Goal: Task Accomplishment & Management: Use online tool/utility

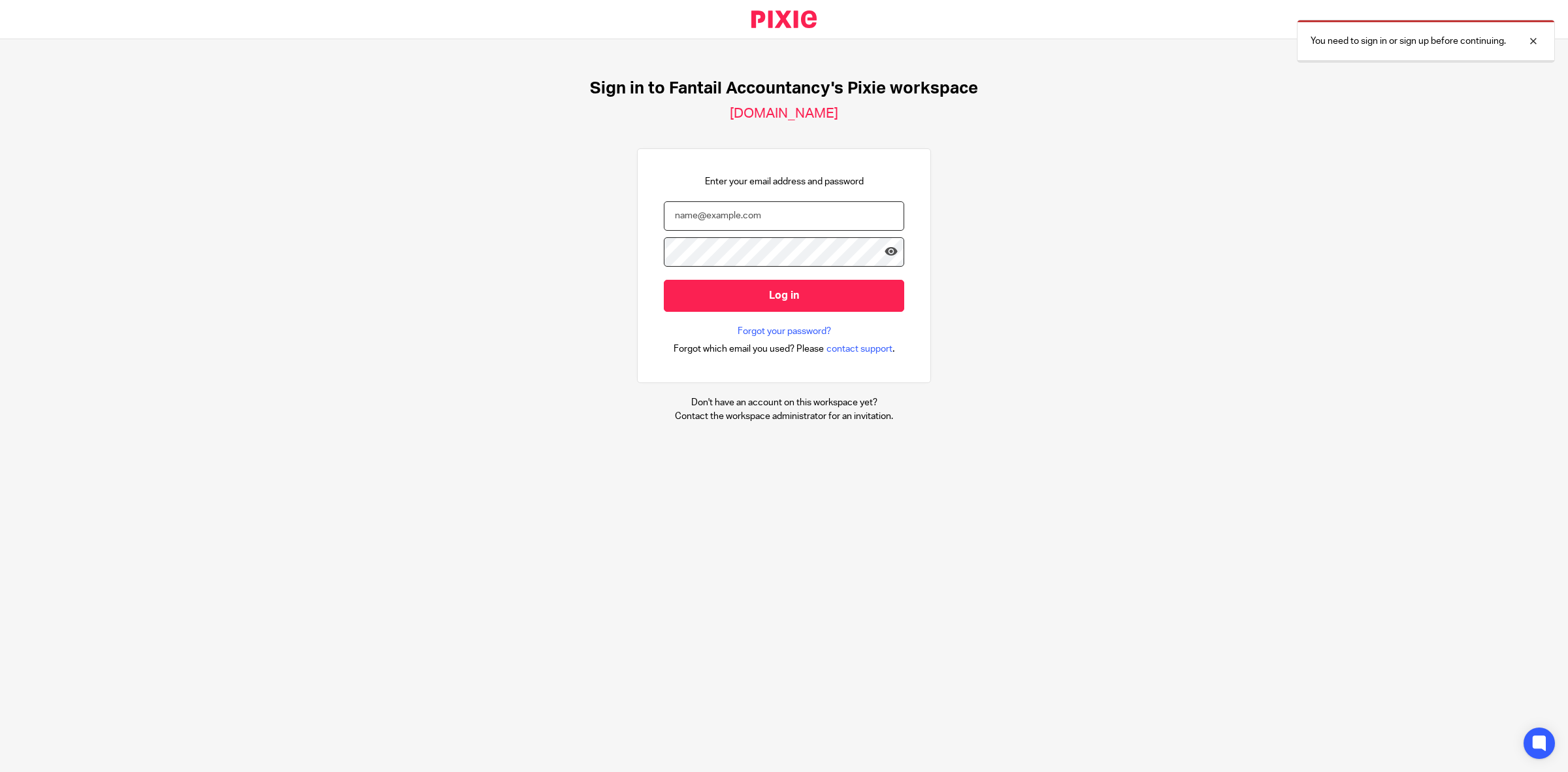
type input "tamaryn@fantail-accountancy.co.uk"
click at [745, 301] on input "Log in" at bounding box center [784, 295] width 240 height 32
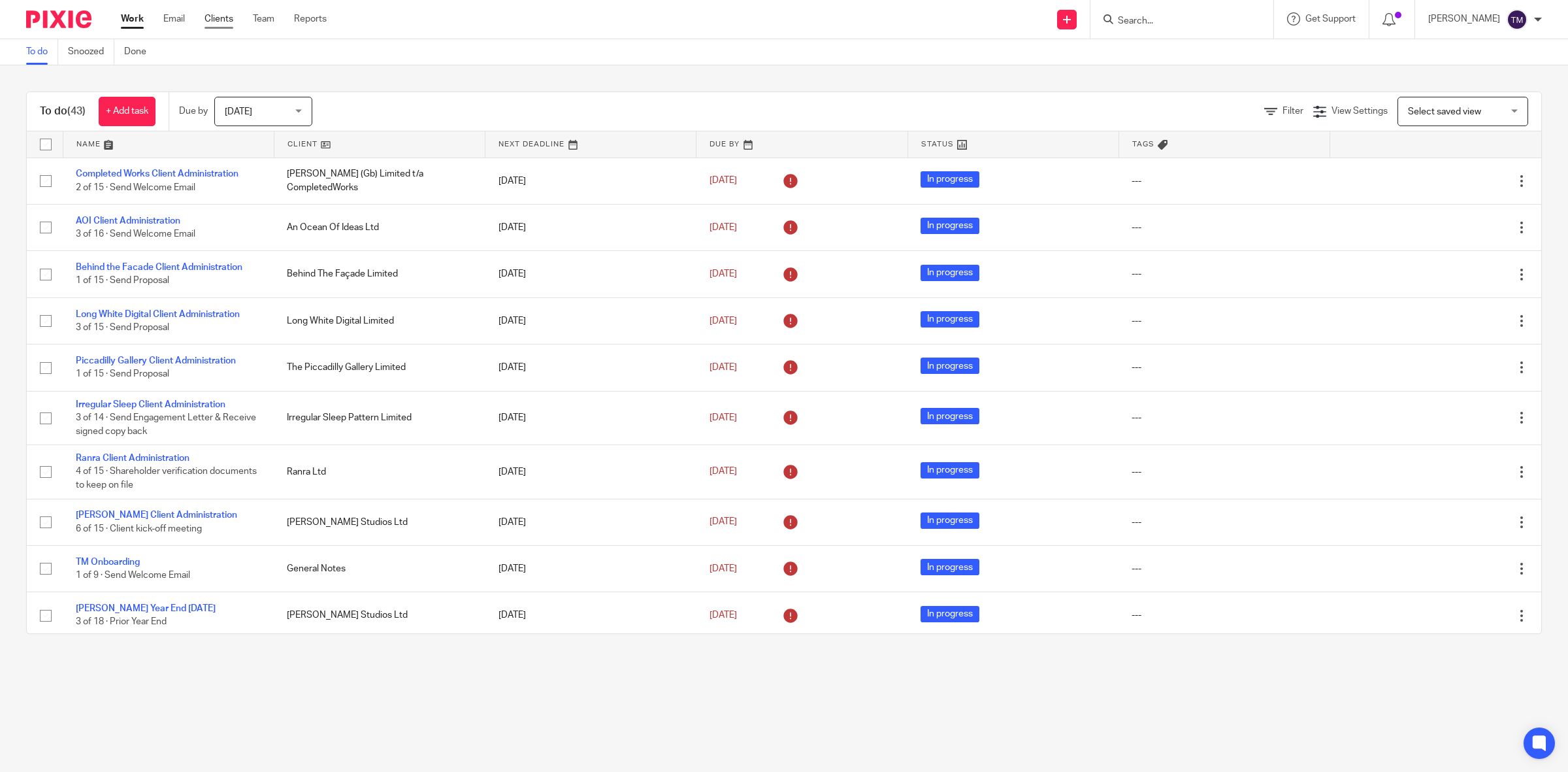
click at [213, 25] on link "Clients" at bounding box center [218, 19] width 28 height 13
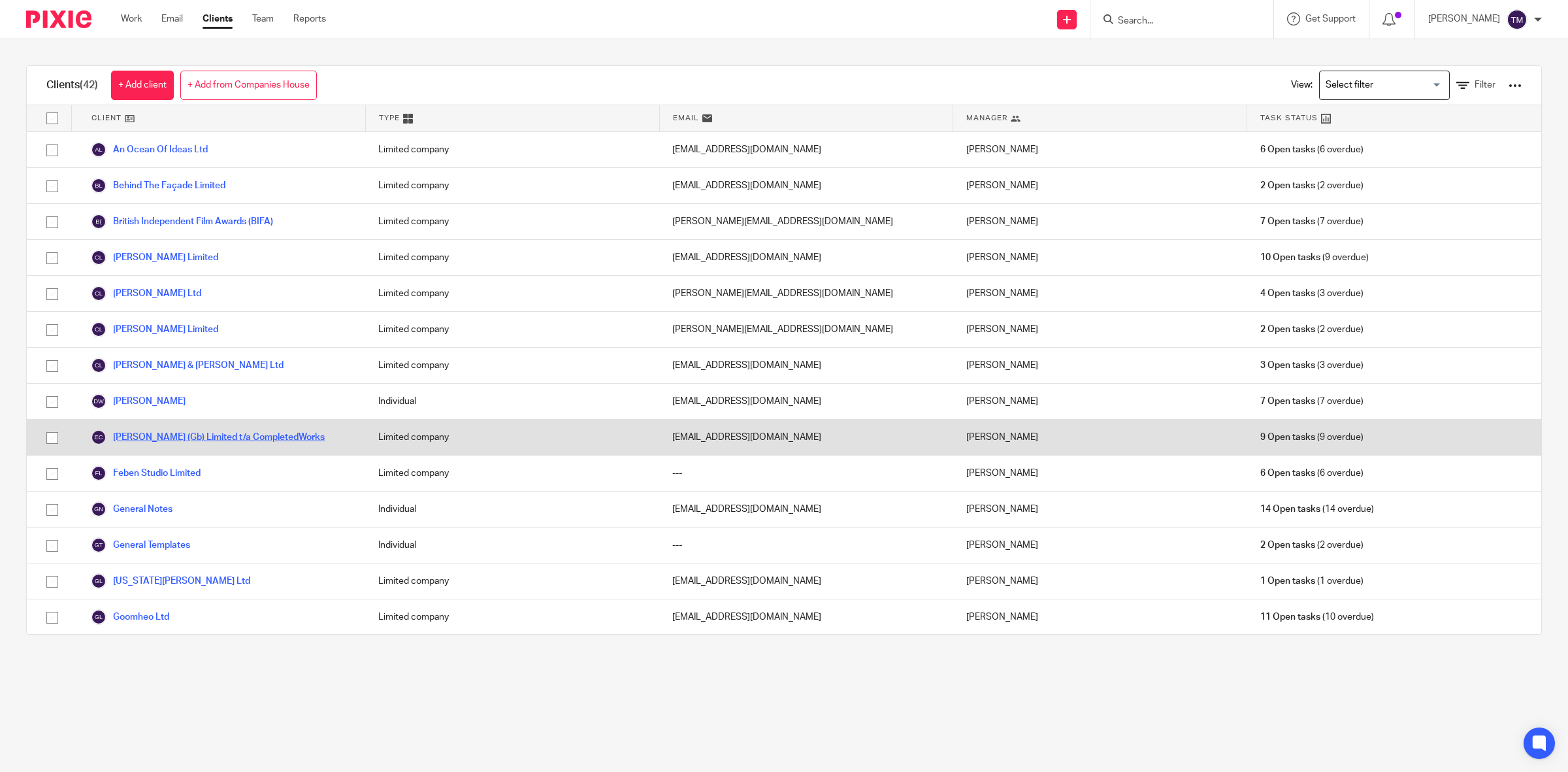
click at [233, 436] on link "[PERSON_NAME] (Gb) Limited t/a CompletedWorks" at bounding box center [207, 438] width 234 height 16
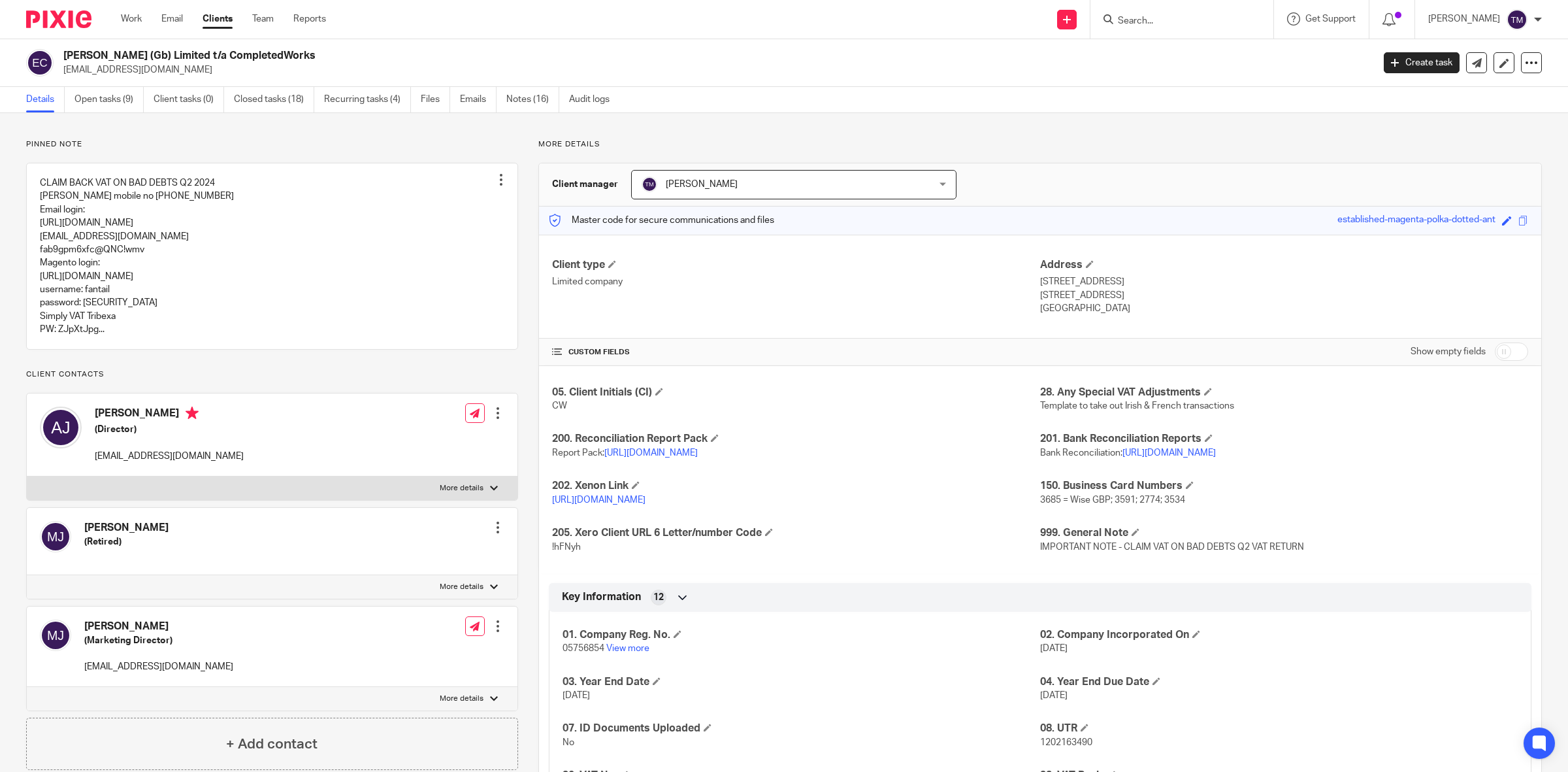
click at [569, 92] on ul "Details Open tasks (9) Client tasks (0) Closed tasks (18) Recurring tasks (4) F…" at bounding box center [327, 99] width 603 height 25
click at [525, 113] on div "Details Open tasks (9) Client tasks (0) Closed tasks (18) Recurring tasks (4) F…" at bounding box center [784, 99] width 1568 height 26
click at [526, 99] on link "Notes (16)" at bounding box center [532, 99] width 53 height 25
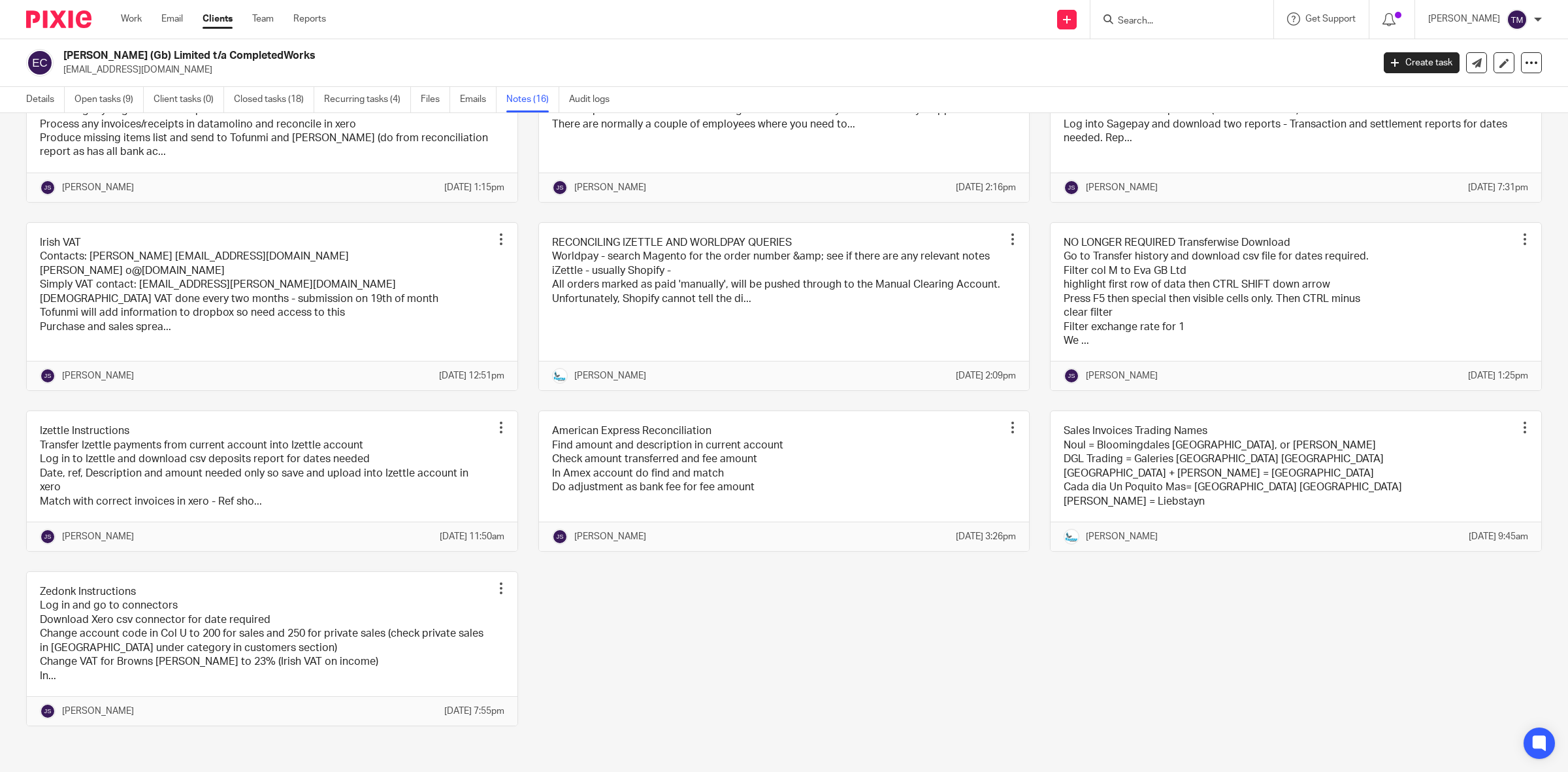
scroll to position [610, 0]
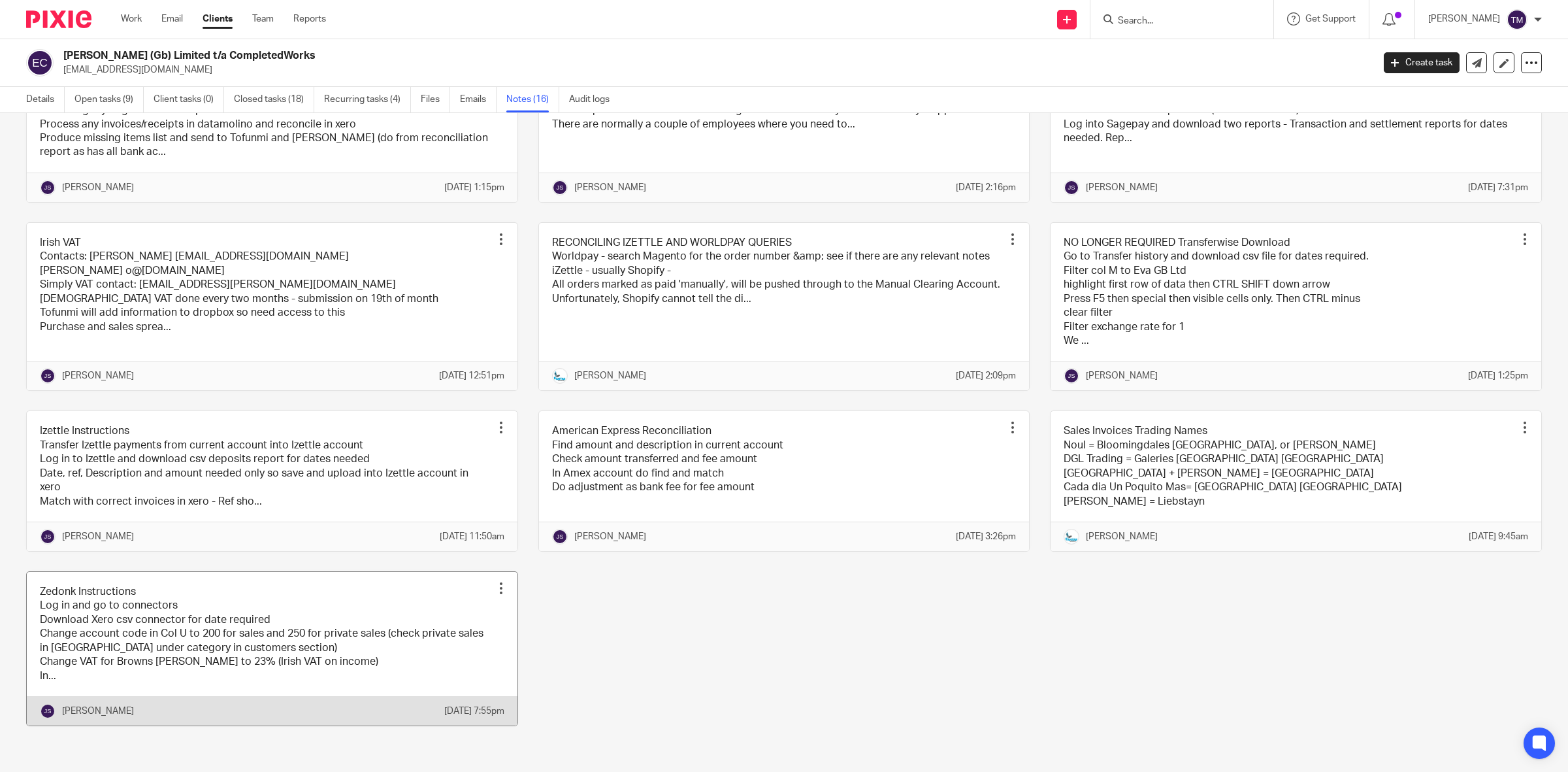
click at [203, 601] on link at bounding box center [272, 648] width 490 height 154
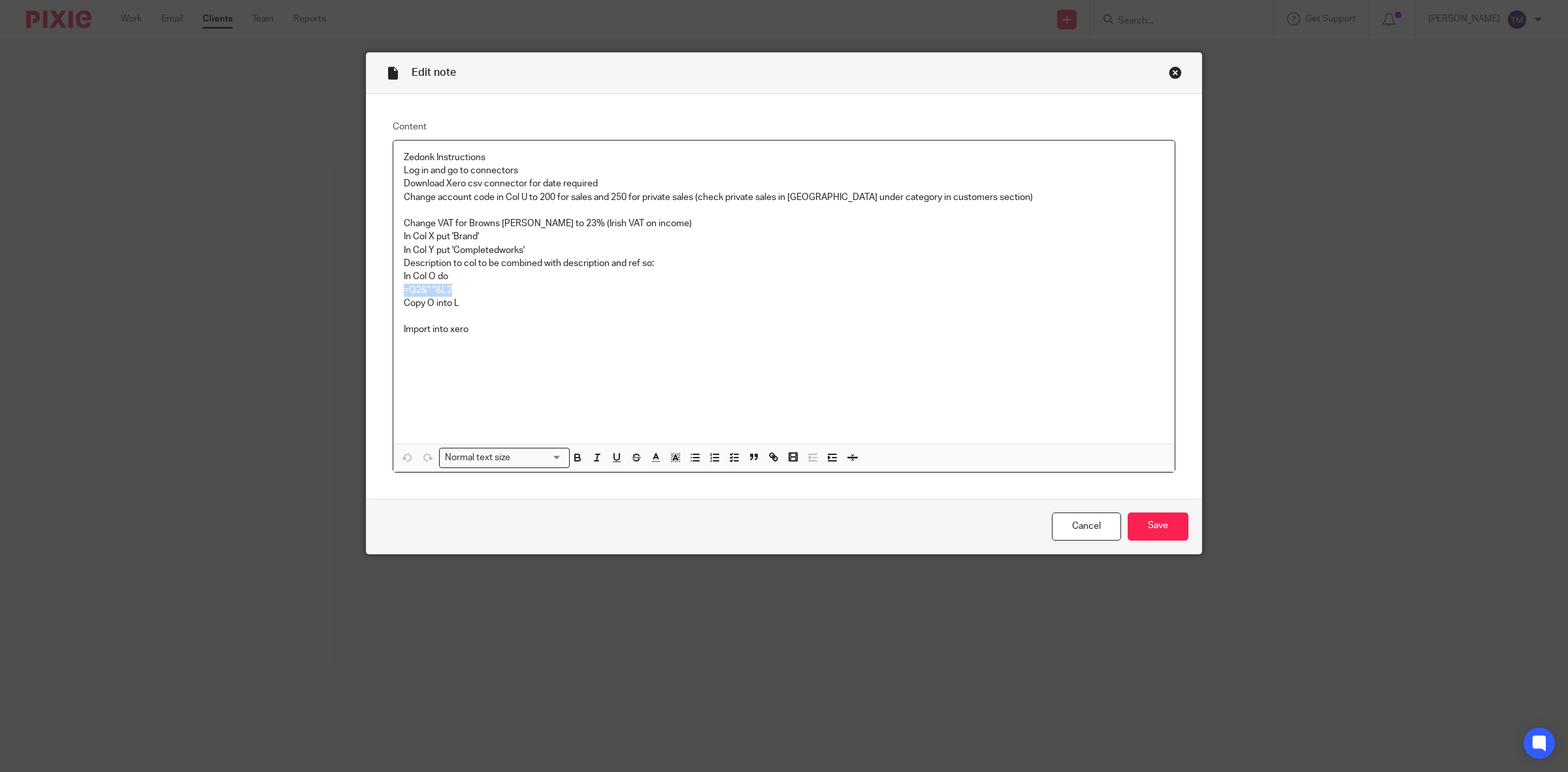
drag, startPoint x: 465, startPoint y: 285, endPoint x: 393, endPoint y: 288, distance: 72.1
click at [393, 288] on div "Zedonk Instructions Log in and go to connectors Download Xero csv connector for…" at bounding box center [784, 292] width 781 height 304
copy p "=Q2&" "&L2"
